Goal: Transaction & Acquisition: Purchase product/service

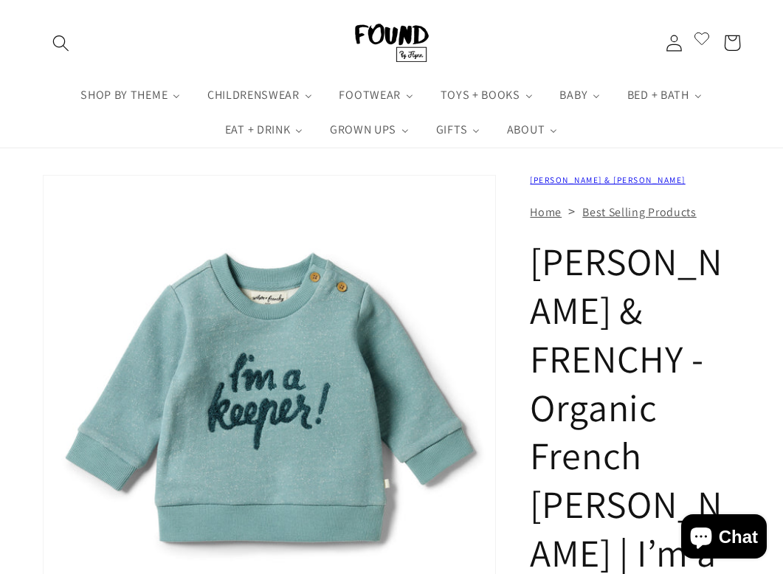
scroll to position [39, 0]
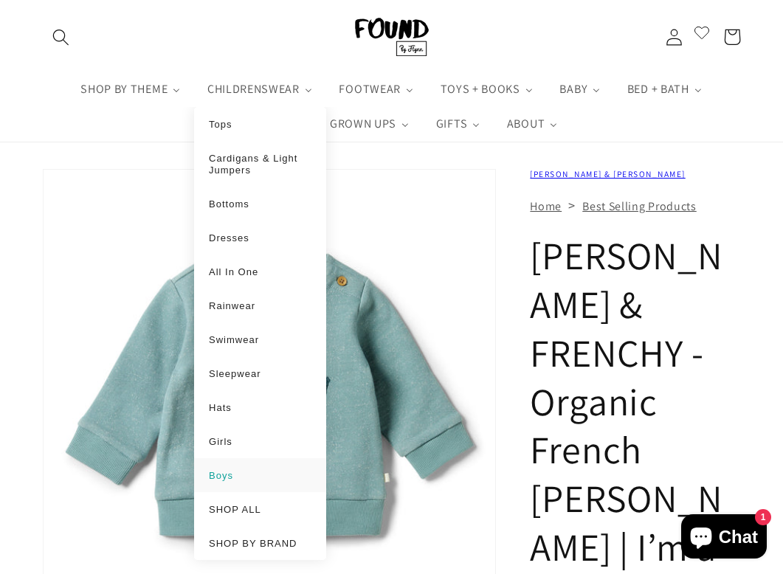
click at [238, 492] on li "Boys" at bounding box center [260, 475] width 132 height 34
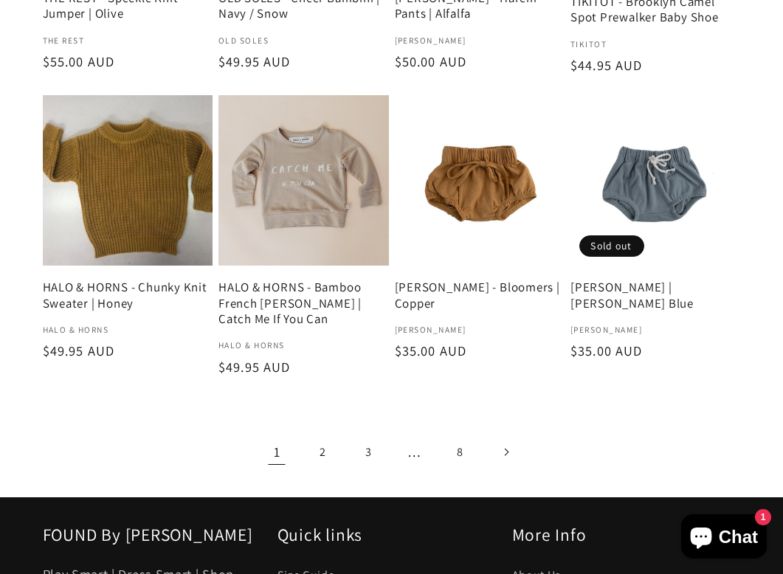
scroll to position [1916, 0]
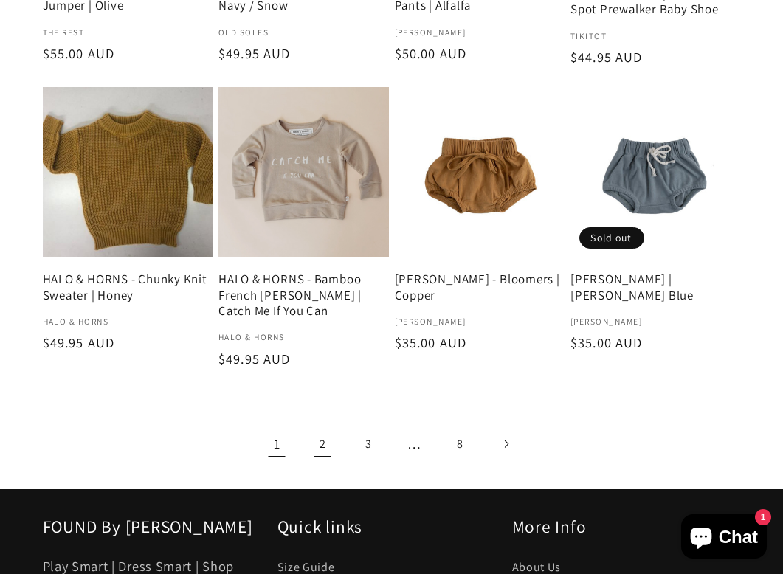
click at [312, 425] on link "2" at bounding box center [323, 444] width 38 height 38
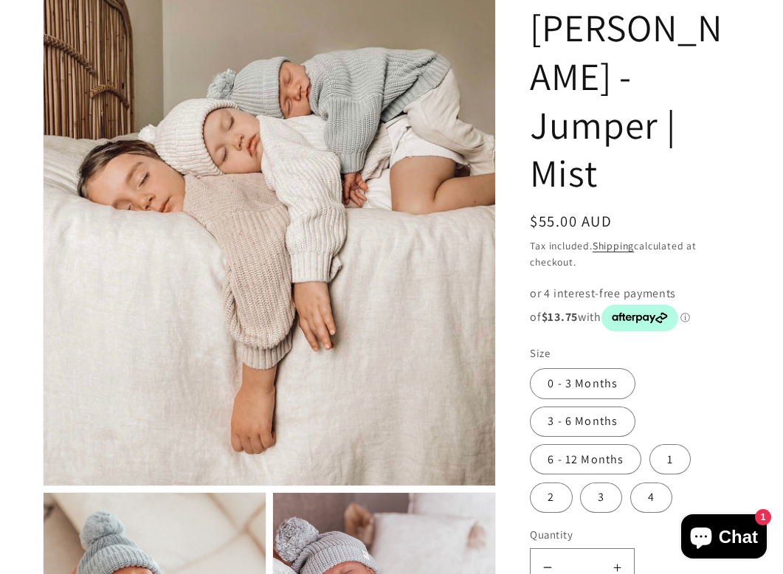
scroll to position [357, 0]
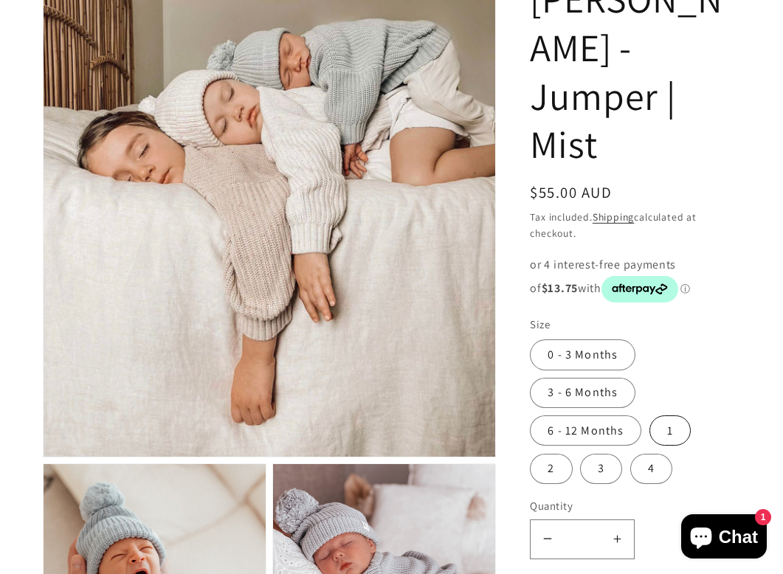
click at [667, 416] on label "1" at bounding box center [669, 431] width 41 height 30
click at [581, 416] on label "6 - 12 Months" at bounding box center [585, 431] width 111 height 30
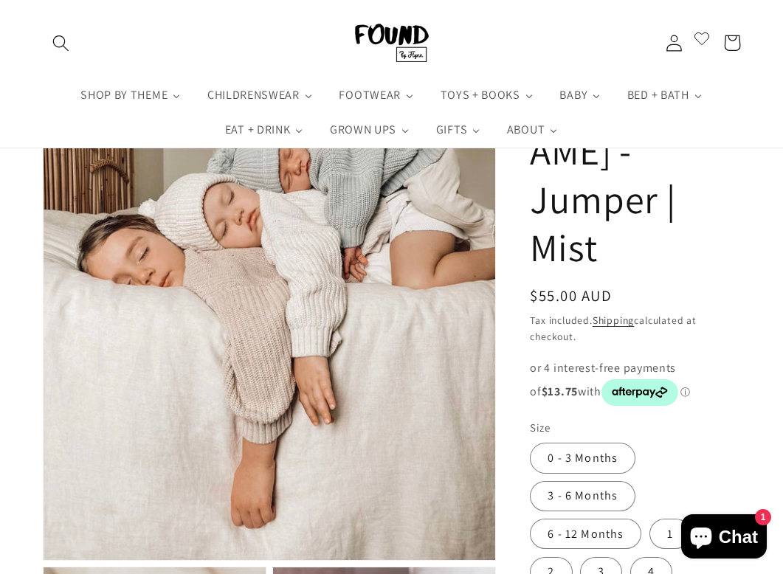
scroll to position [187, 0]
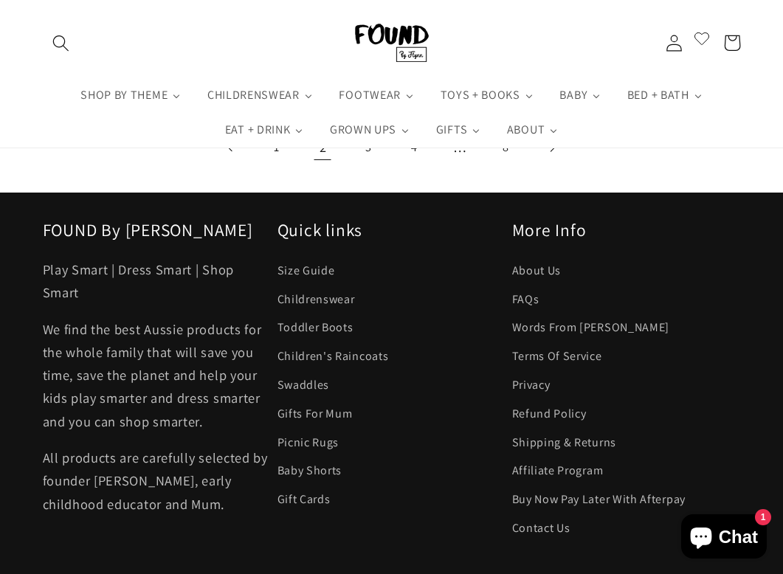
scroll to position [1973, 0]
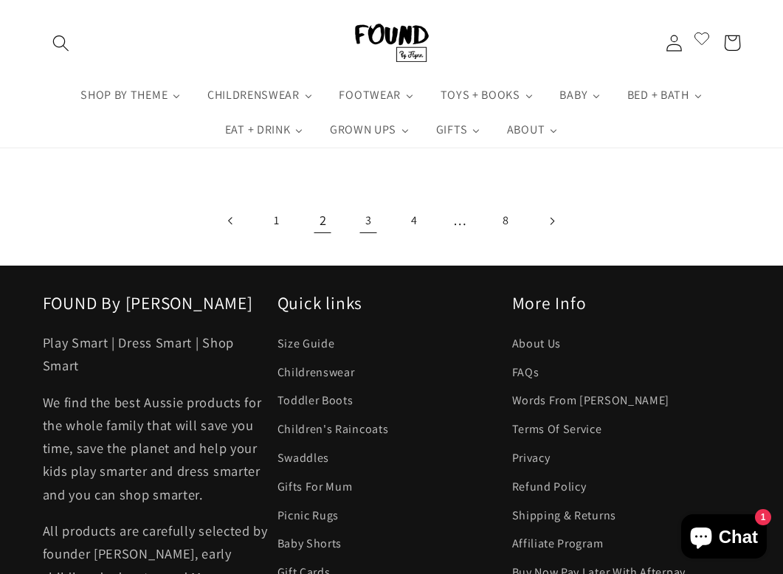
click at [373, 219] on link "3" at bounding box center [369, 221] width 38 height 38
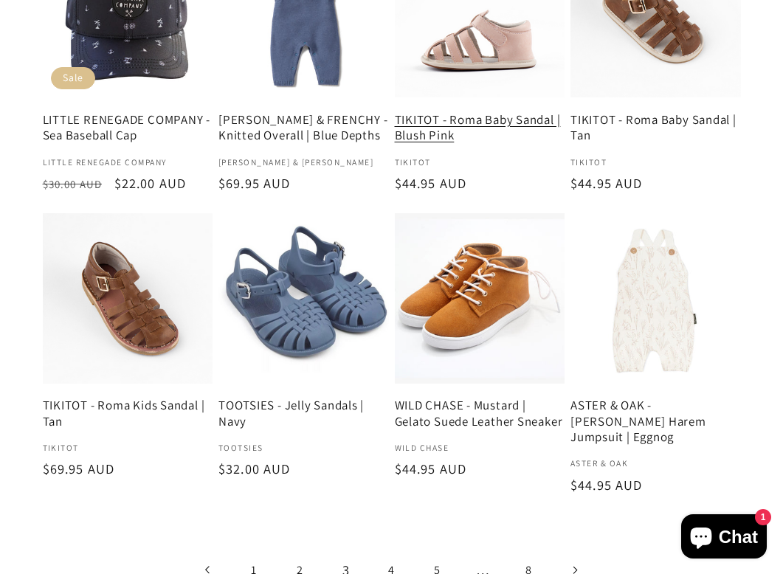
scroll to position [1743, 0]
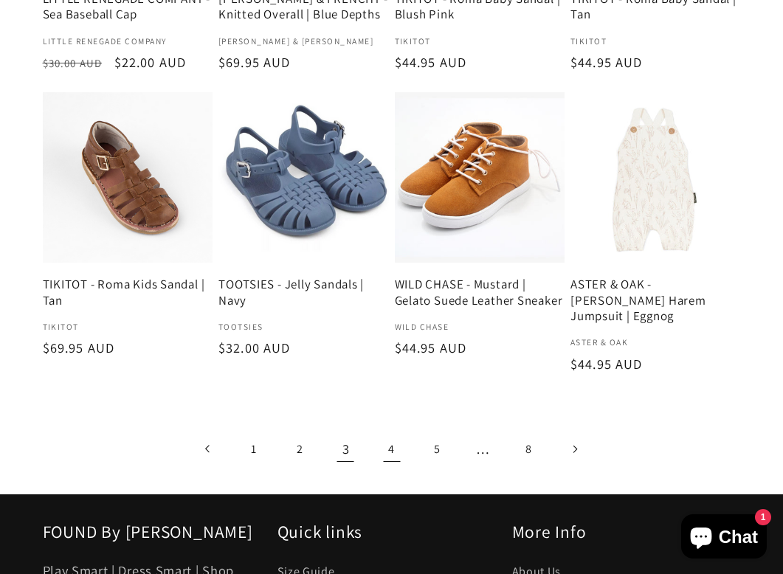
click at [390, 449] on link "4" at bounding box center [392, 449] width 38 height 38
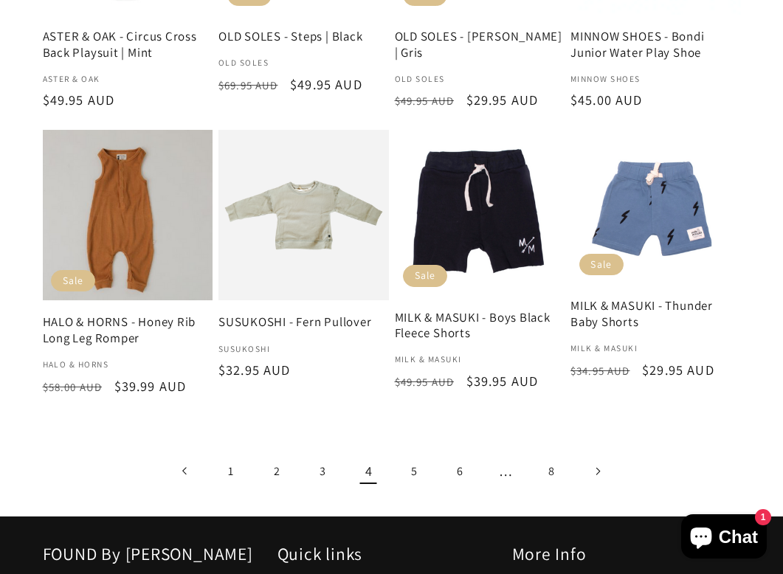
scroll to position [1764, 0]
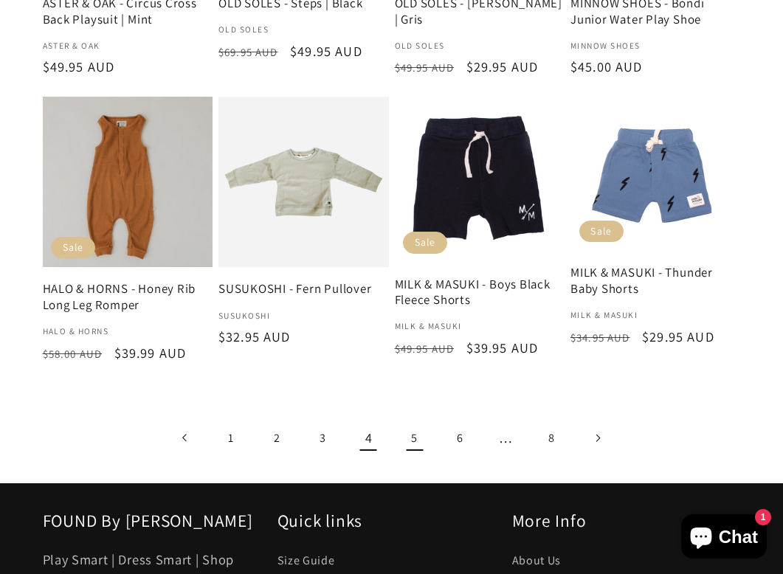
click at [414, 424] on link "5" at bounding box center [414, 438] width 38 height 38
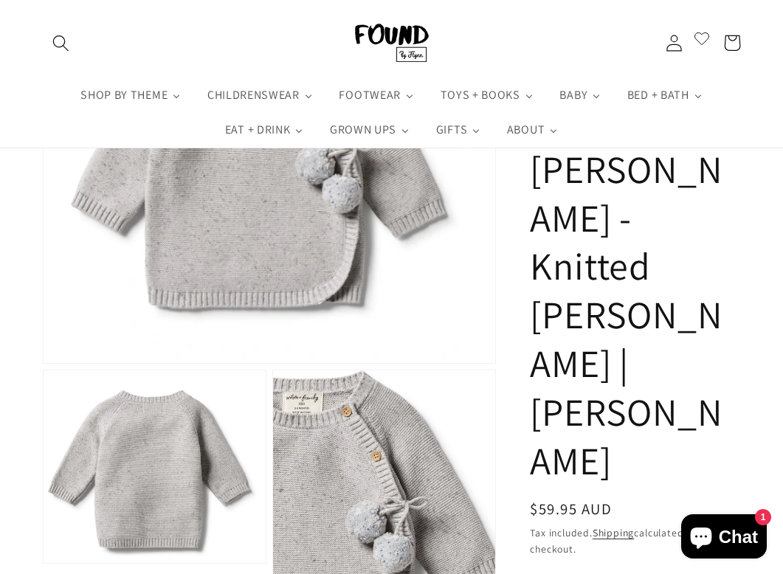
scroll to position [108, 0]
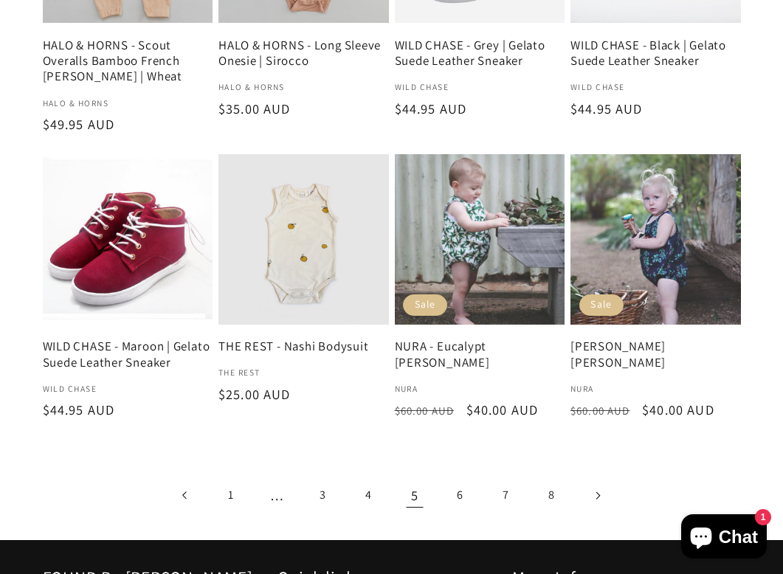
scroll to position [1792, 0]
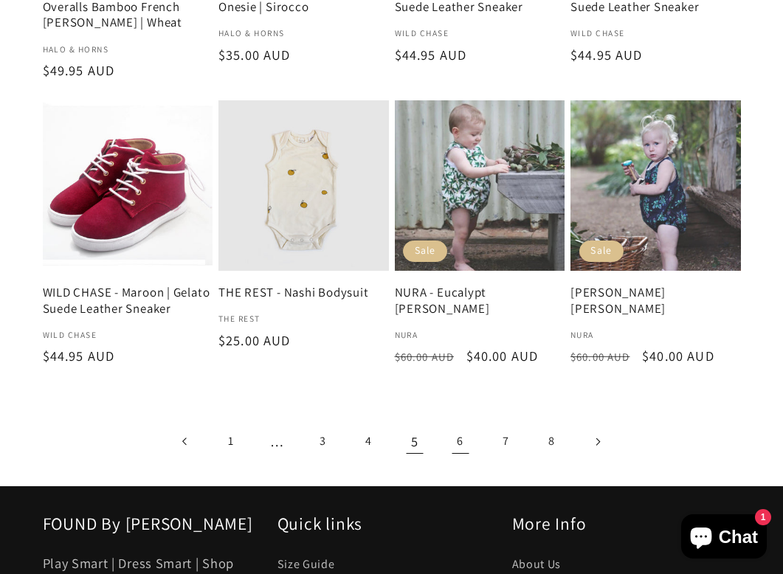
click at [457, 429] on link "6" at bounding box center [460, 442] width 38 height 38
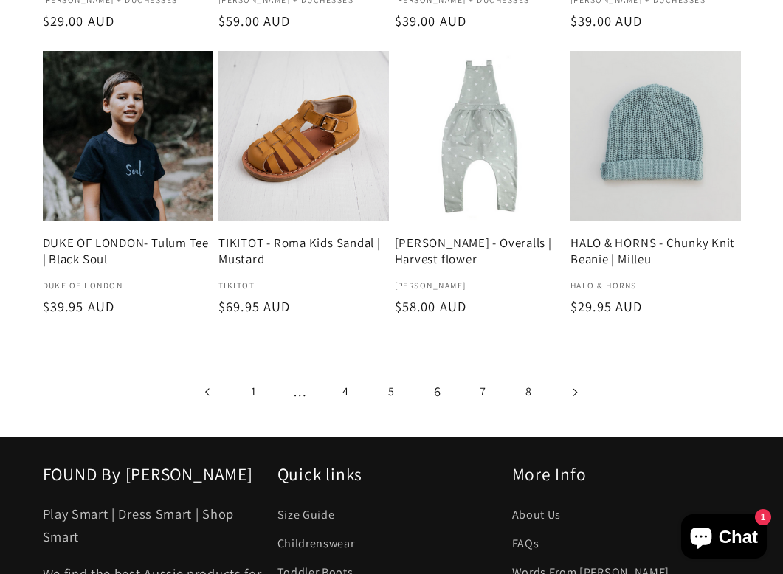
scroll to position [1871, 0]
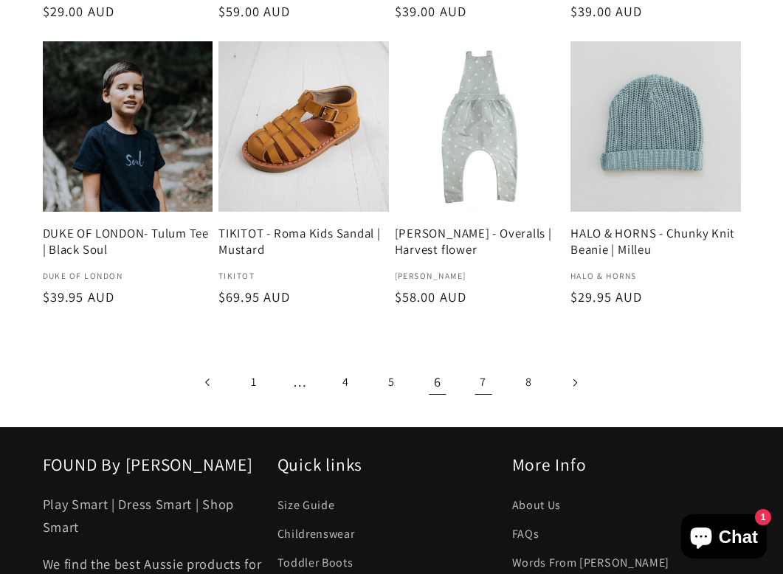
click at [480, 366] on link "7" at bounding box center [483, 383] width 38 height 38
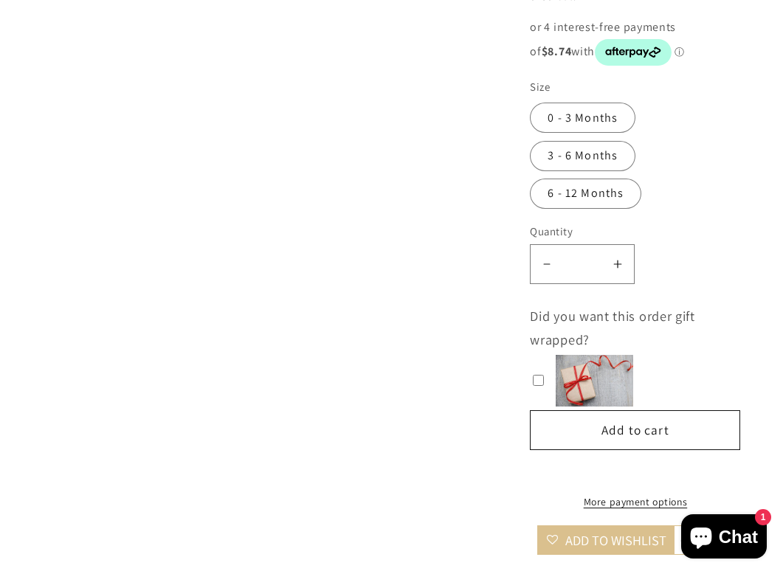
scroll to position [741, 0]
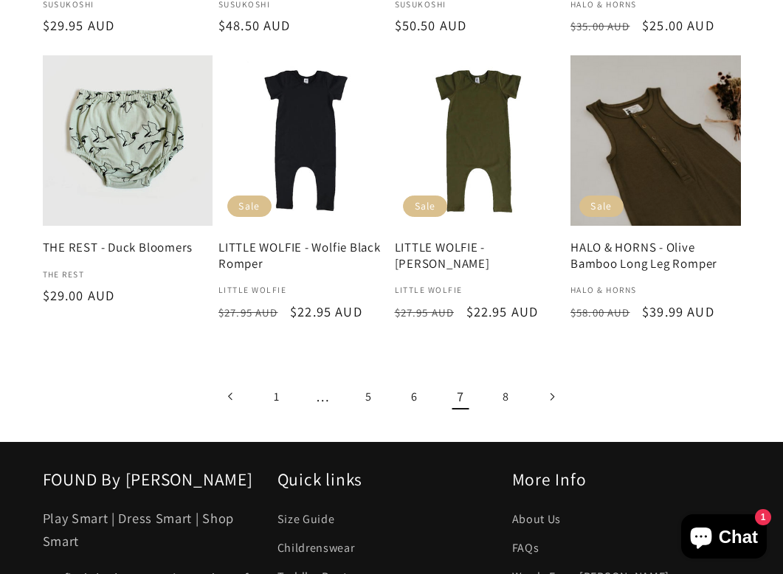
scroll to position [1817, 0]
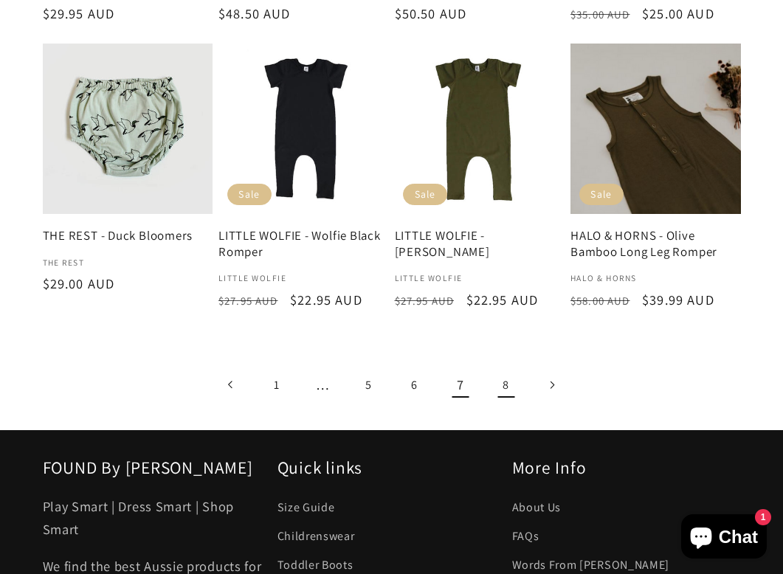
click at [508, 366] on link "8" at bounding box center [506, 385] width 38 height 38
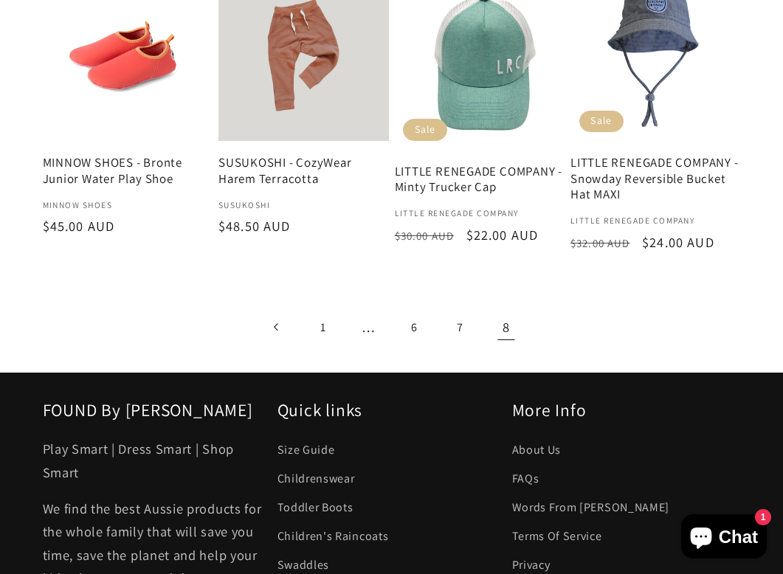
scroll to position [1574, 0]
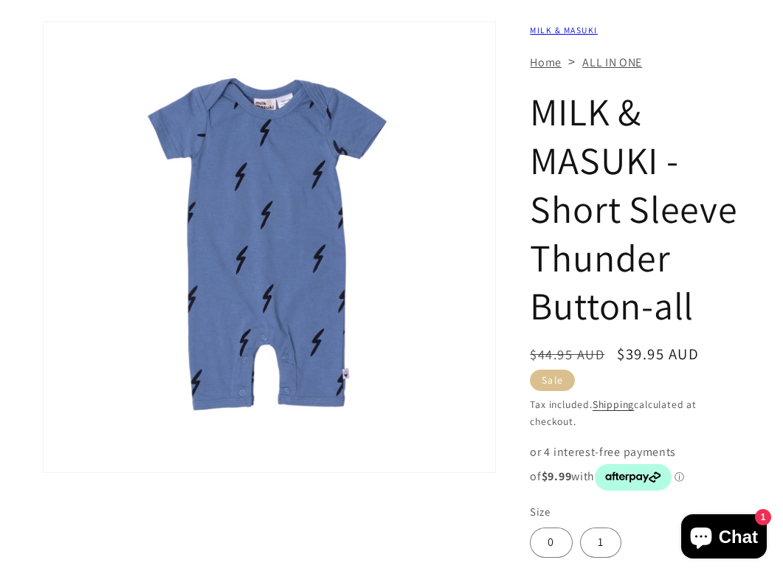
scroll to position [228, 0]
